Goal: Information Seeking & Learning: Learn about a topic

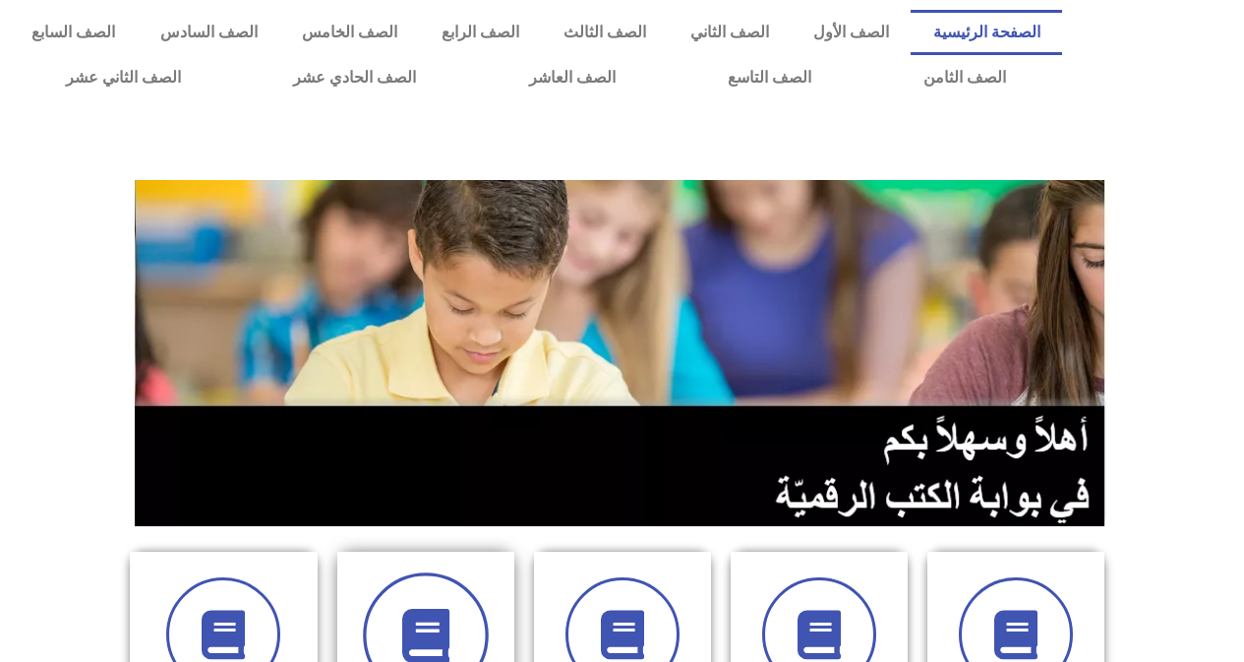
click at [465, 622] on span at bounding box center [426, 635] width 126 height 126
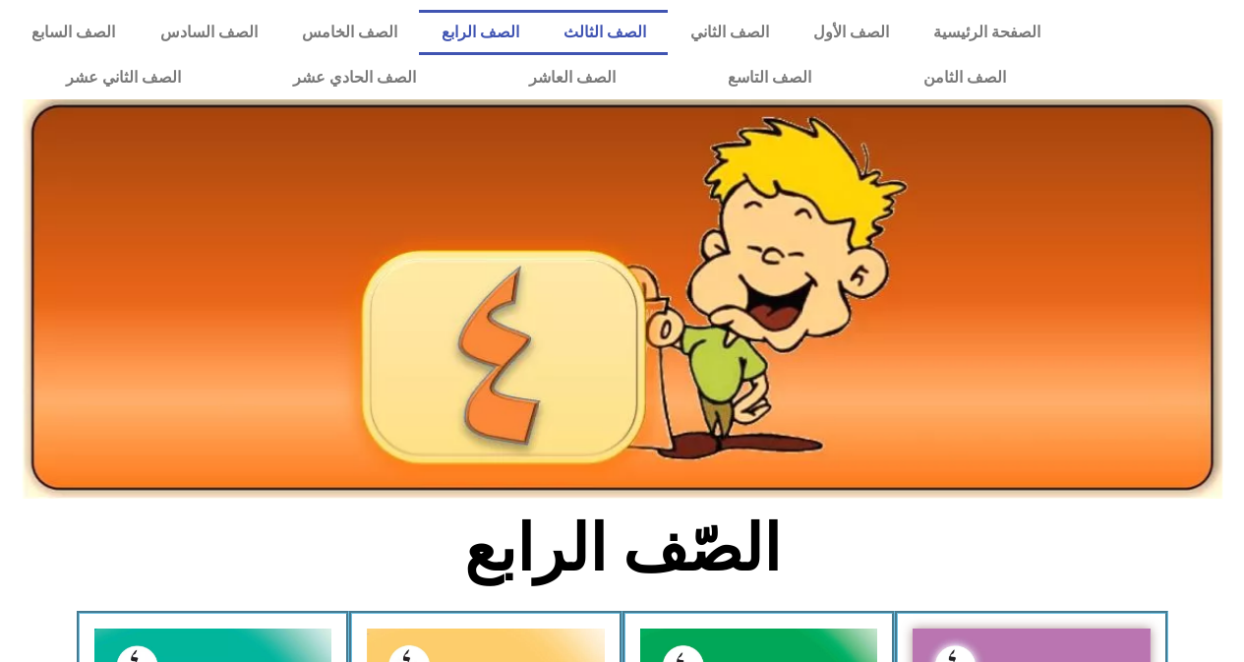
click at [648, 34] on link "الصف الثالث" at bounding box center [604, 32] width 127 height 45
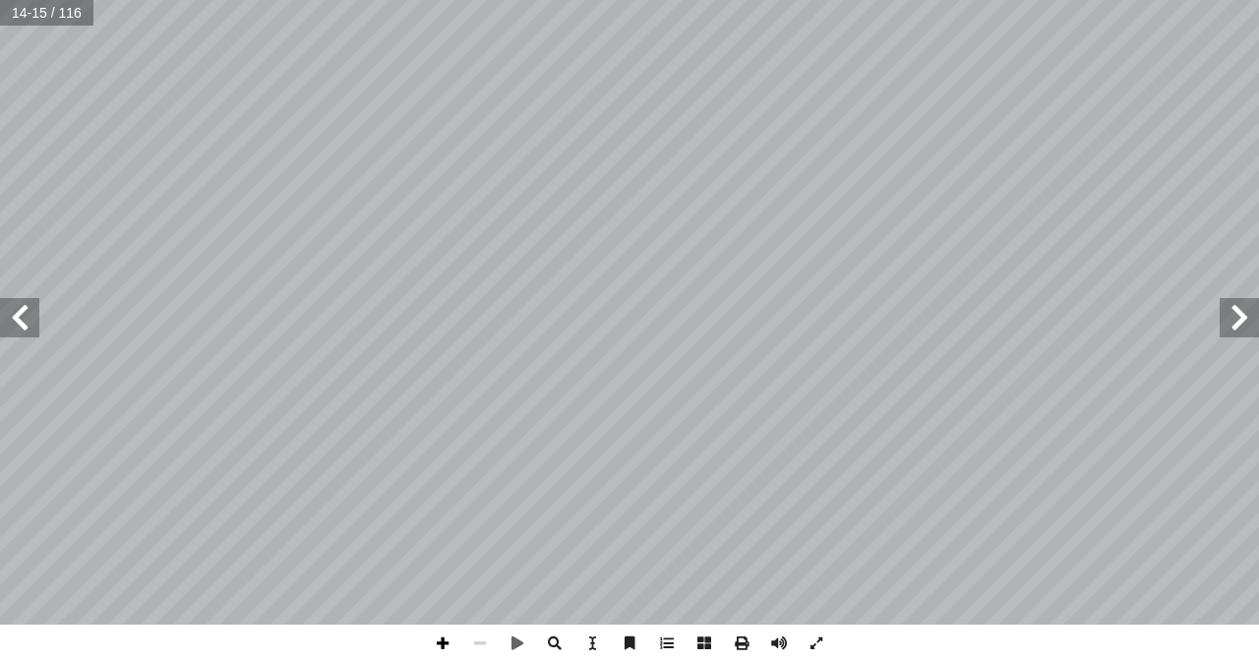
click at [445, 641] on span at bounding box center [442, 642] width 37 height 37
click at [439, 644] on span at bounding box center [442, 642] width 37 height 37
